Goal: Task Accomplishment & Management: Complete application form

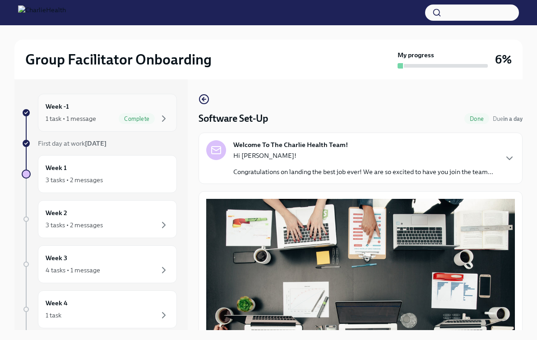
click at [167, 125] on div "Week -1 1 task • 1 message Complete" at bounding box center [107, 113] width 139 height 38
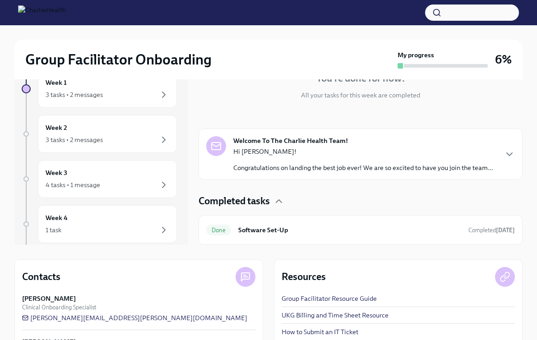
scroll to position [129, 0]
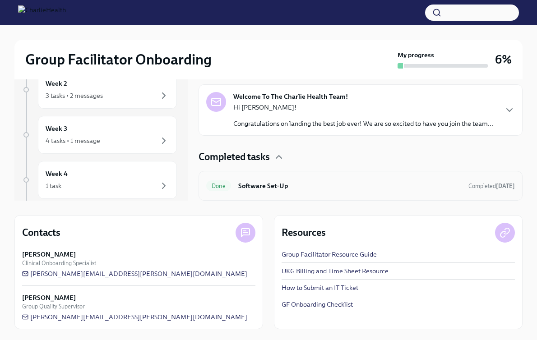
click at [446, 185] on h6 "Software Set-Up" at bounding box center [349, 186] width 223 height 10
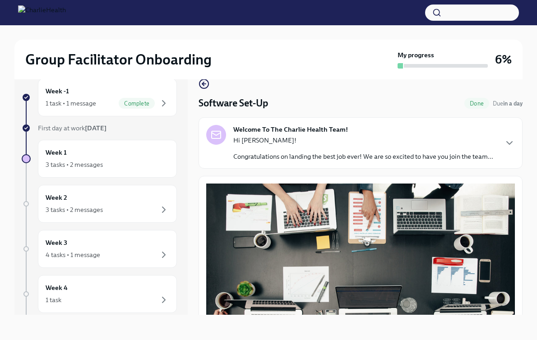
scroll to position [15, 0]
click at [418, 150] on div "Hi [PERSON_NAME]! Congratulations on landing the best job ever! We are so excit…" at bounding box center [363, 148] width 260 height 25
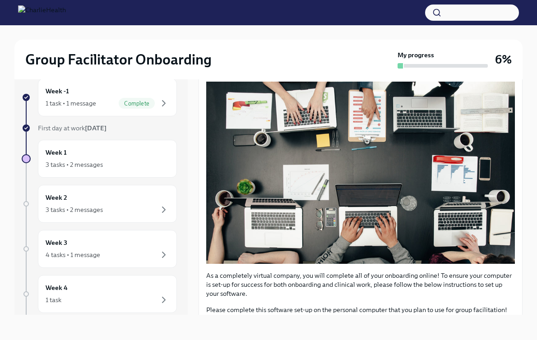
scroll to position [649, 0]
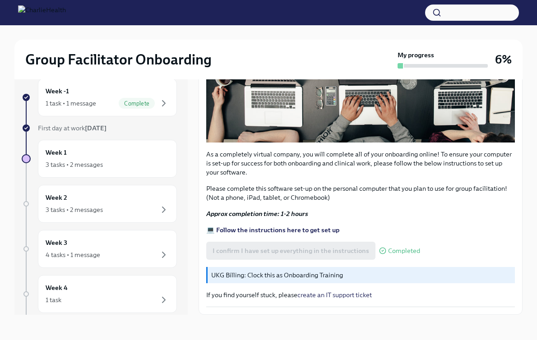
click at [388, 251] on span "Completed" at bounding box center [404, 251] width 32 height 7
click at [329, 251] on div "I confirm I have set up everything in the instructions Completed" at bounding box center [313, 251] width 214 height 18
click at [307, 232] on strong "💻 Follow the instructions here to get set up" at bounding box center [272, 230] width 133 height 8
